Goal: Find contact information: Find contact information

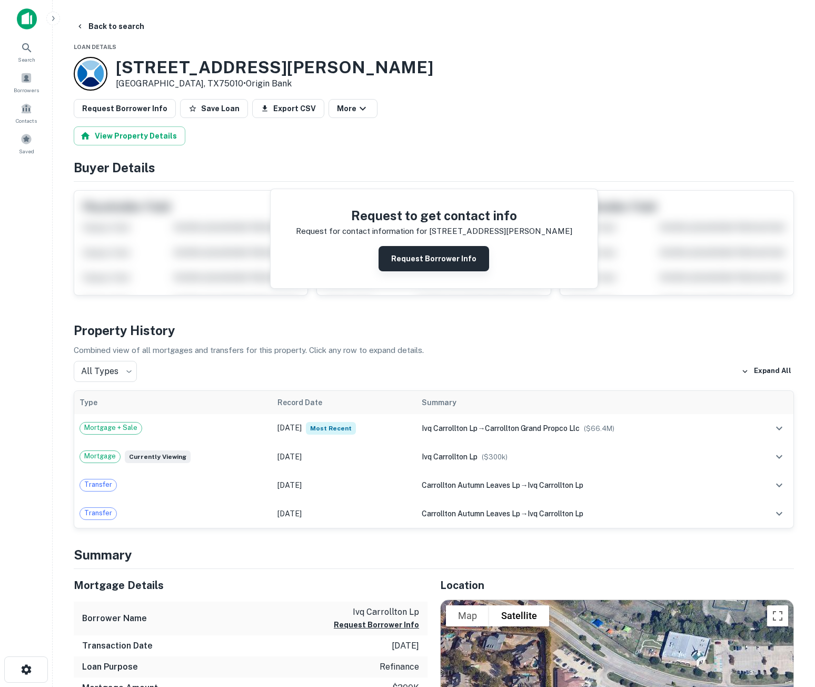
click at [455, 253] on button "Request Borrower Info" at bounding box center [434, 258] width 111 height 25
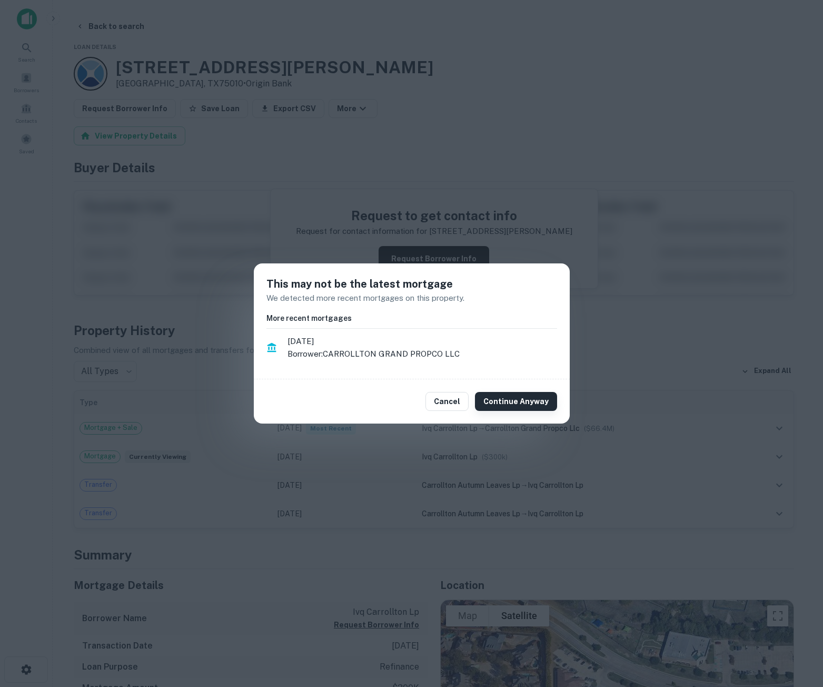
click at [508, 399] on button "Continue Anyway" at bounding box center [516, 401] width 82 height 19
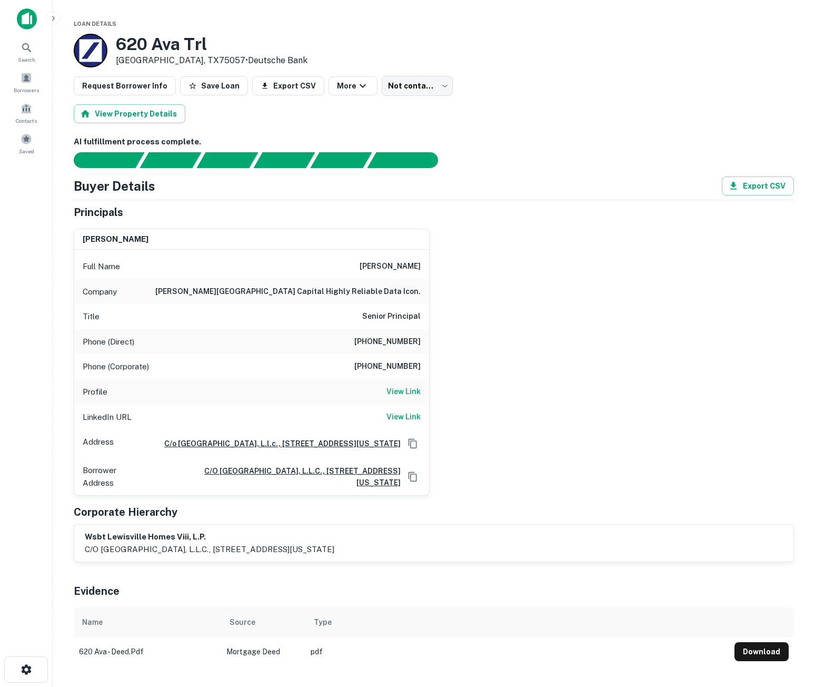
click at [497, 379] on div "laura weidow Full Name laura weidow Company walton street capital highly reliab…" at bounding box center [429, 358] width 729 height 276
drag, startPoint x: 365, startPoint y: 265, endPoint x: 426, endPoint y: 264, distance: 60.6
click at [426, 264] on div "Full Name laura weidow" at bounding box center [251, 266] width 355 height 25
copy h6 "laura weidow"
click at [411, 417] on h6 "View Link" at bounding box center [404, 417] width 34 height 12
